Goal: Task Accomplishment & Management: Use online tool/utility

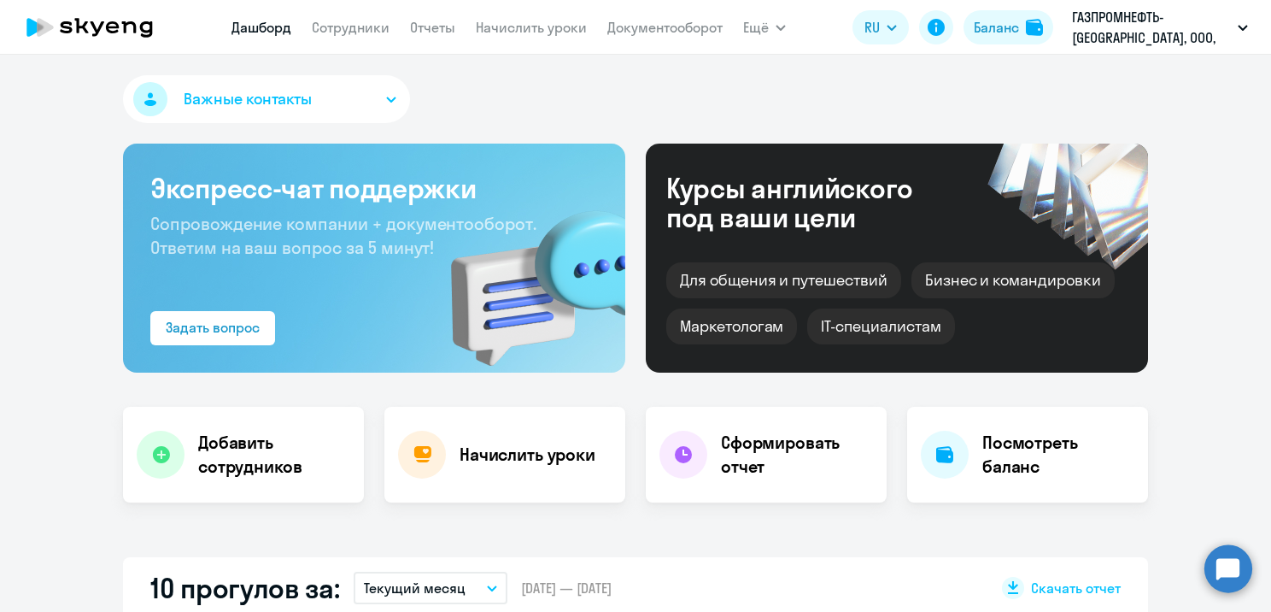
select select "30"
click at [504, 479] on div "Начислить уроки" at bounding box center [504, 455] width 241 height 96
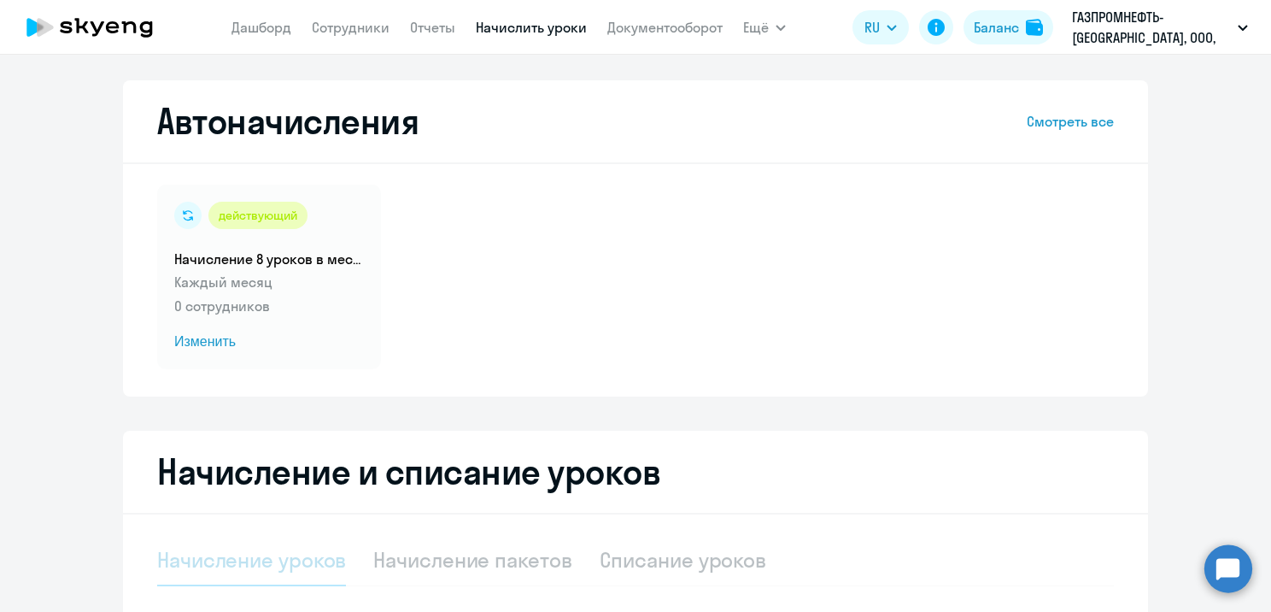
select select "10"
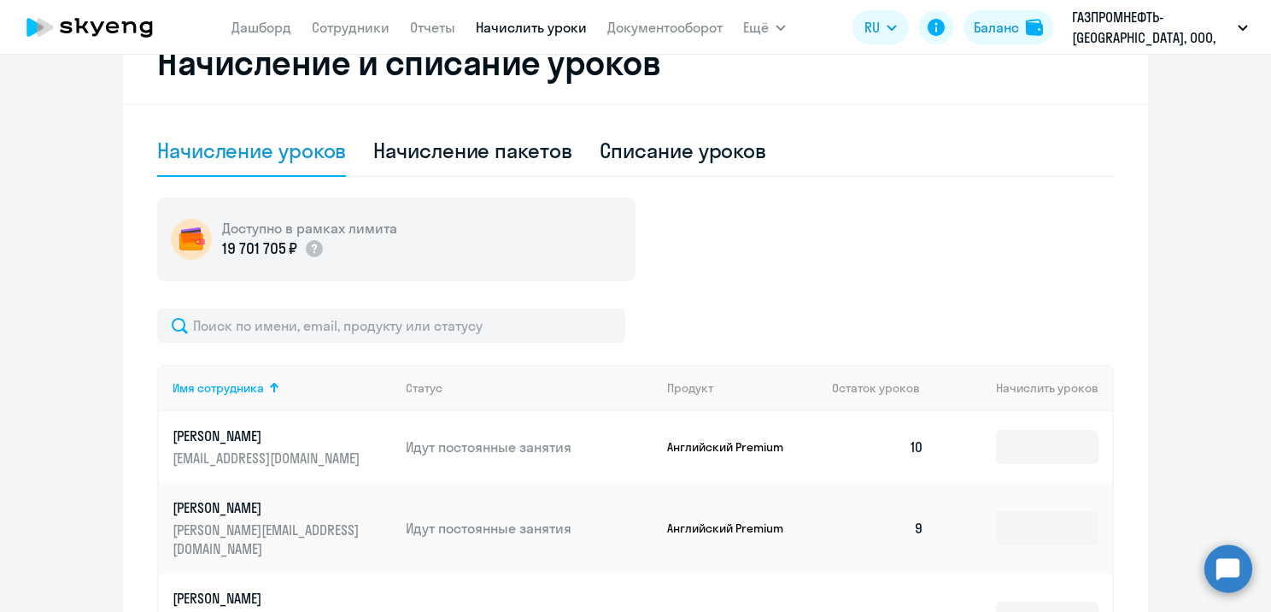
scroll to position [427, 0]
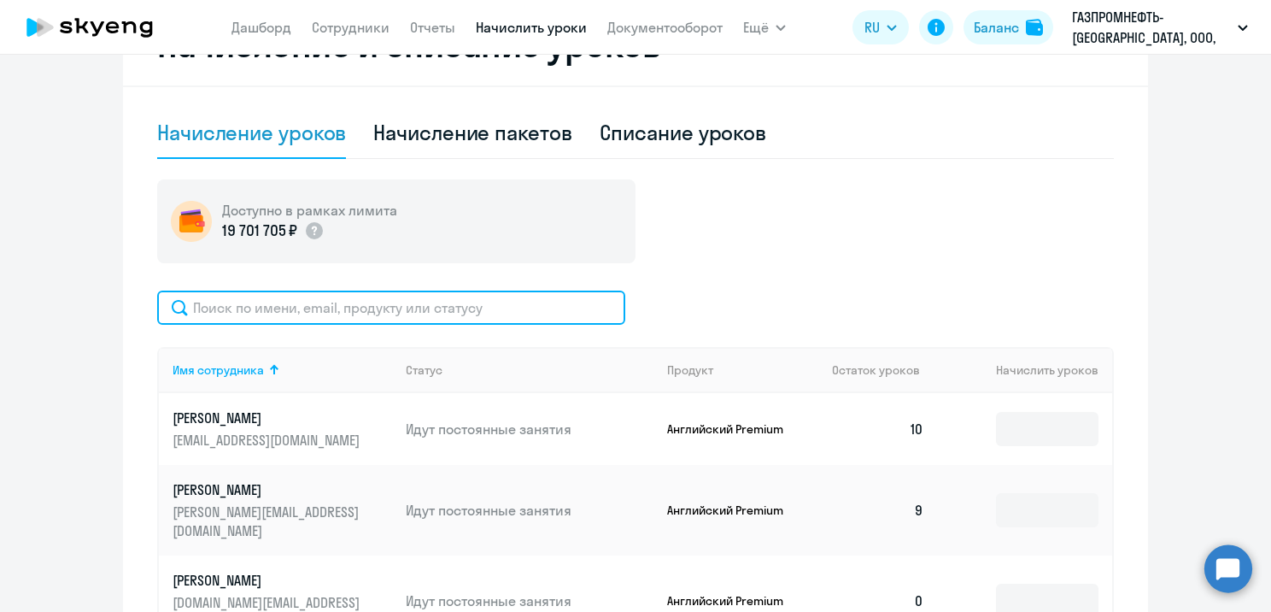
click at [359, 311] on input "text" at bounding box center [391, 307] width 468 height 34
paste input "[PERSON_NAME]"
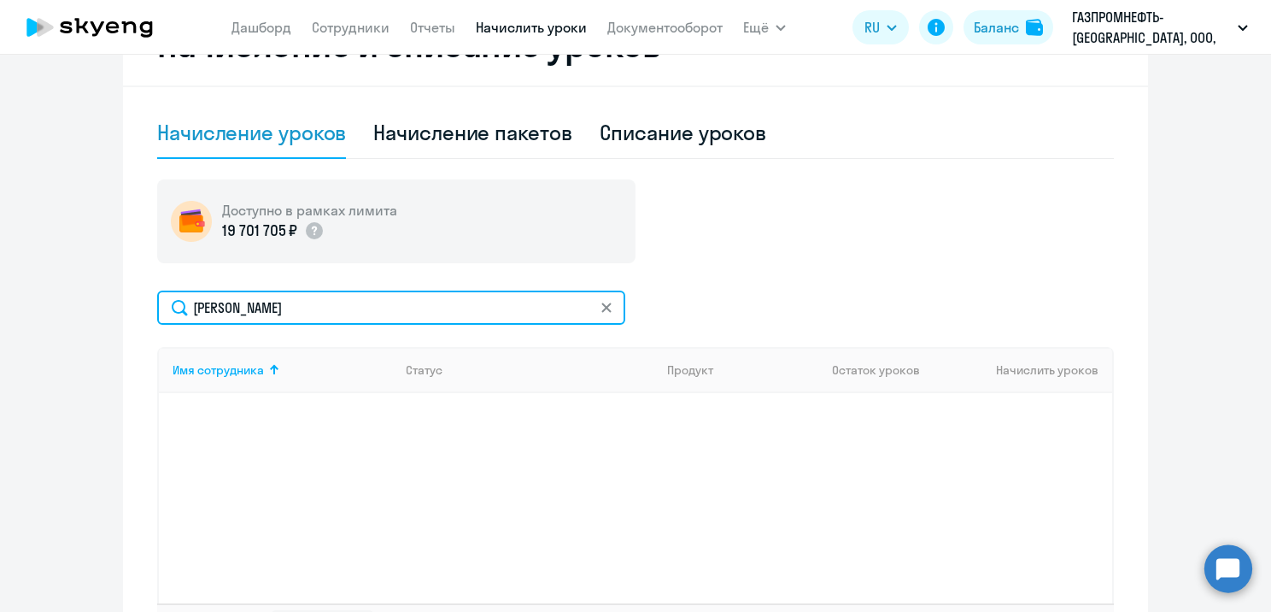
click at [256, 310] on input "[PERSON_NAME]" at bounding box center [391, 307] width 468 height 34
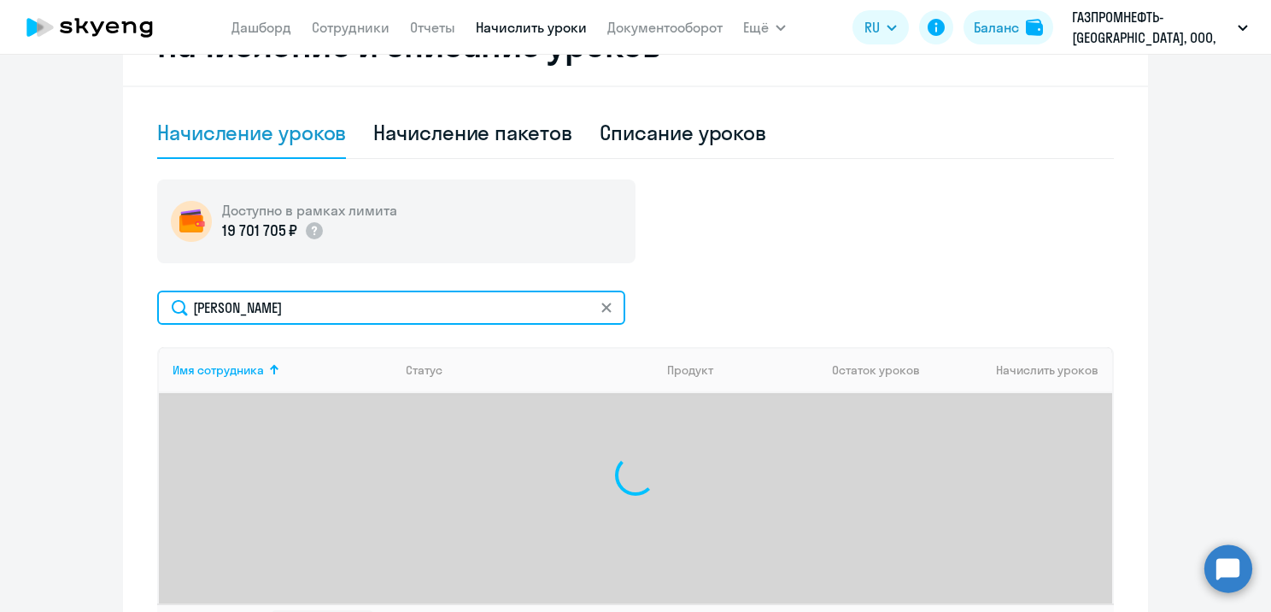
click at [318, 308] on input "[PERSON_NAME]" at bounding box center [391, 307] width 468 height 34
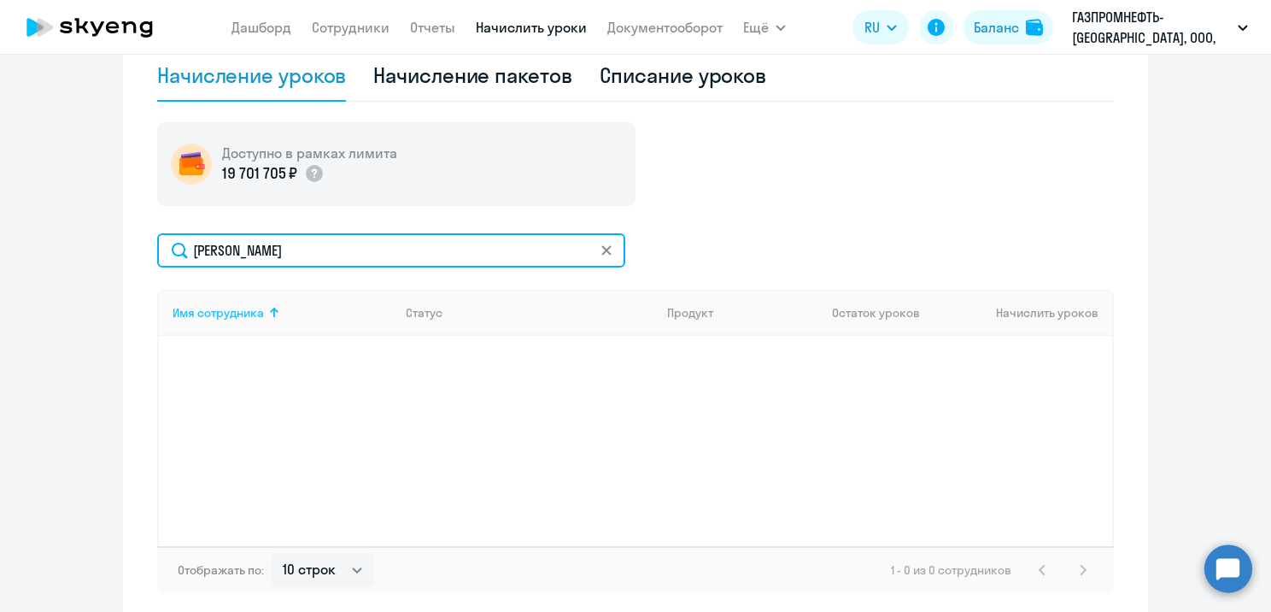
scroll to position [513, 0]
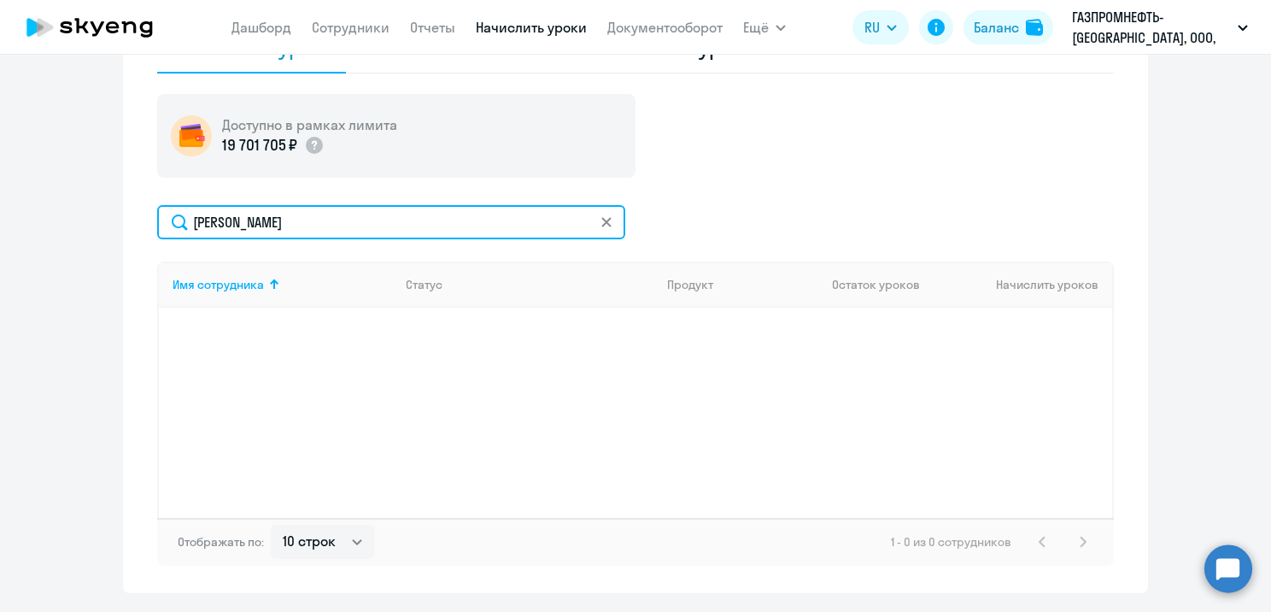
drag, startPoint x: 313, startPoint y: 216, endPoint x: 249, endPoint y: 222, distance: 64.4
click at [249, 222] on input "[PERSON_NAME]" at bounding box center [391, 222] width 468 height 34
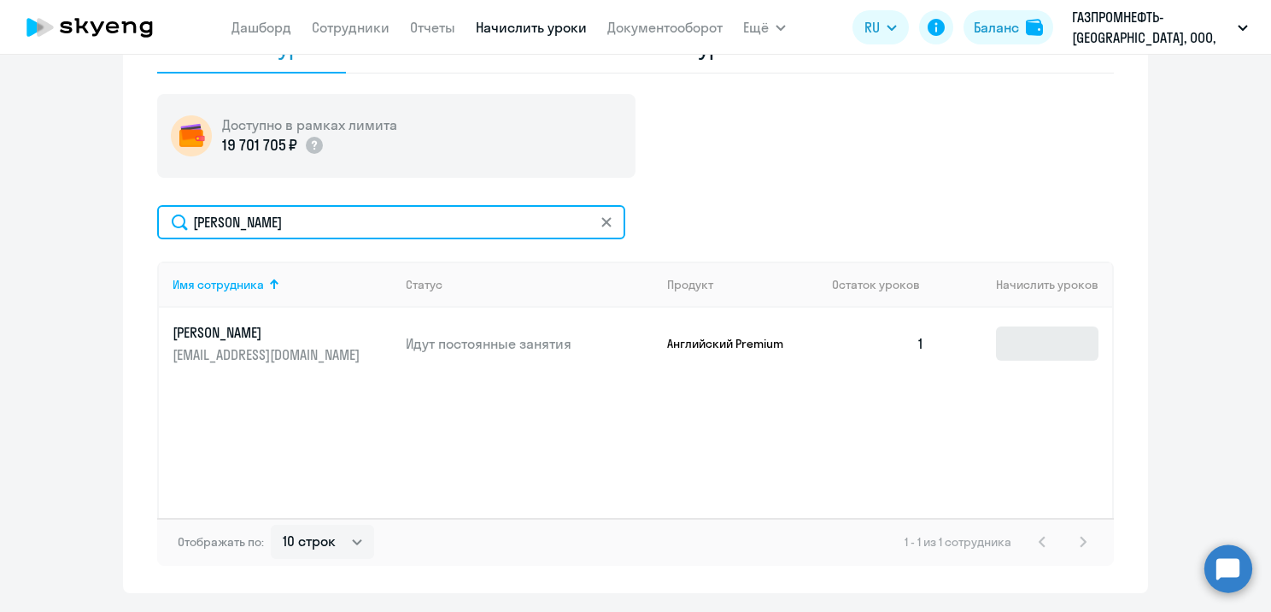
type input "[PERSON_NAME]"
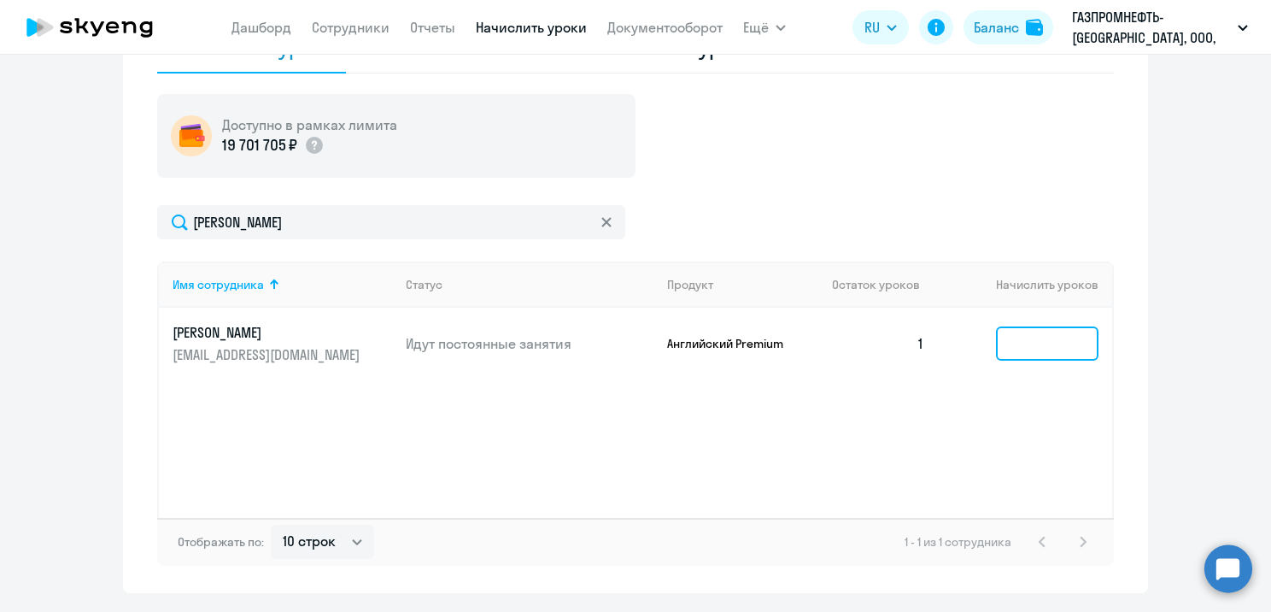
click at [1029, 352] on input at bounding box center [1047, 343] width 103 height 34
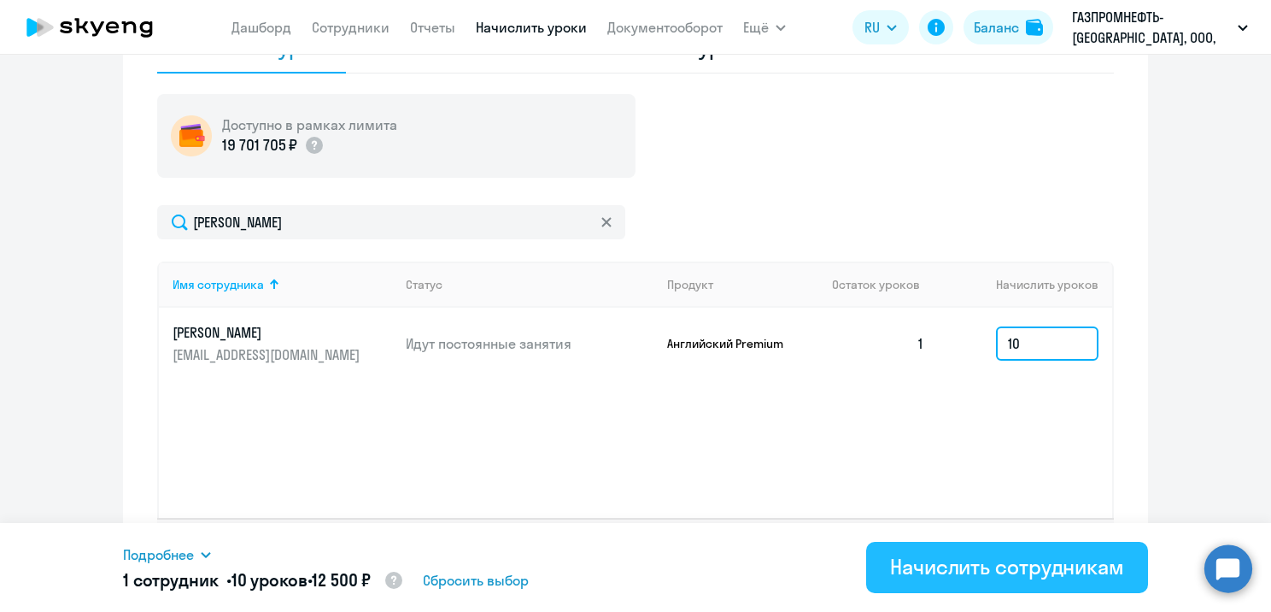
type input "10"
click at [970, 568] on div "Начислить сотрудникам" at bounding box center [1007, 566] width 234 height 27
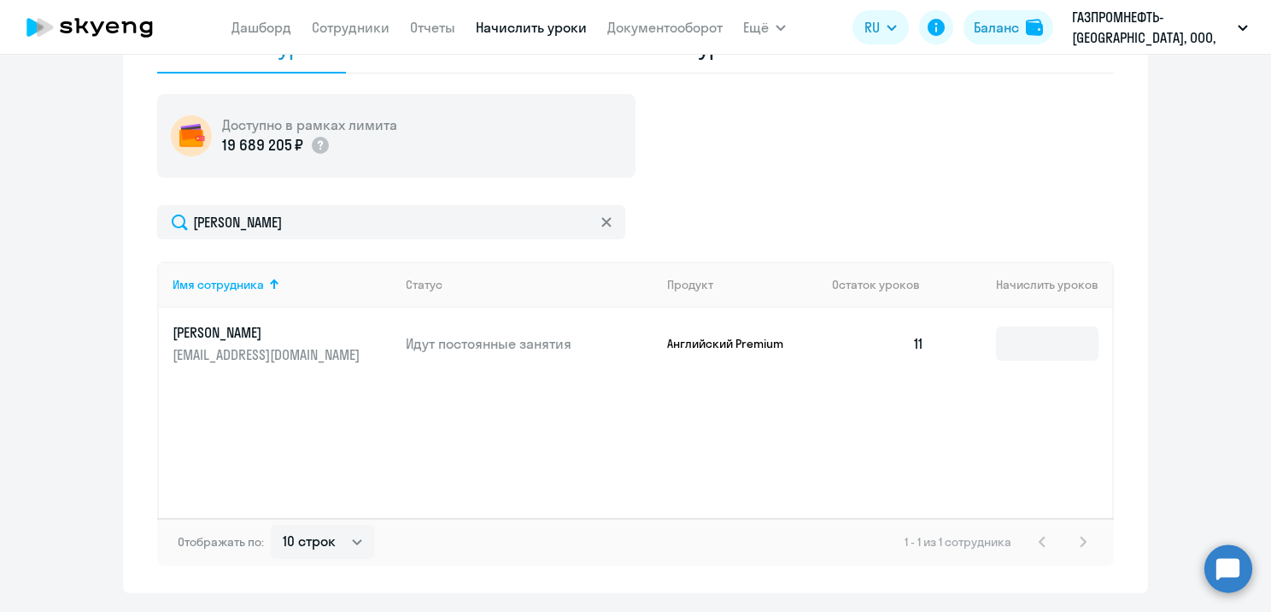
click at [700, 451] on div "Имя сотрудника Статус Продукт Остаток уроков Начислить уроков [PERSON_NAME] [EM…" at bounding box center [635, 389] width 957 height 256
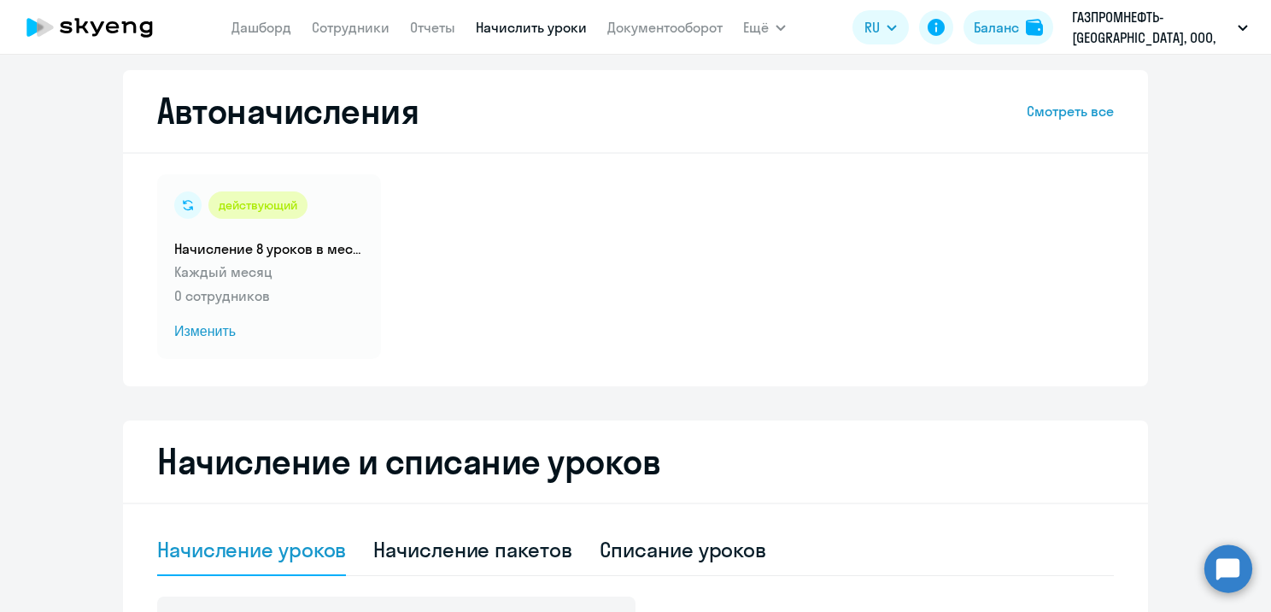
scroll to position [0, 0]
